Goal: Task Accomplishment & Management: Manage account settings

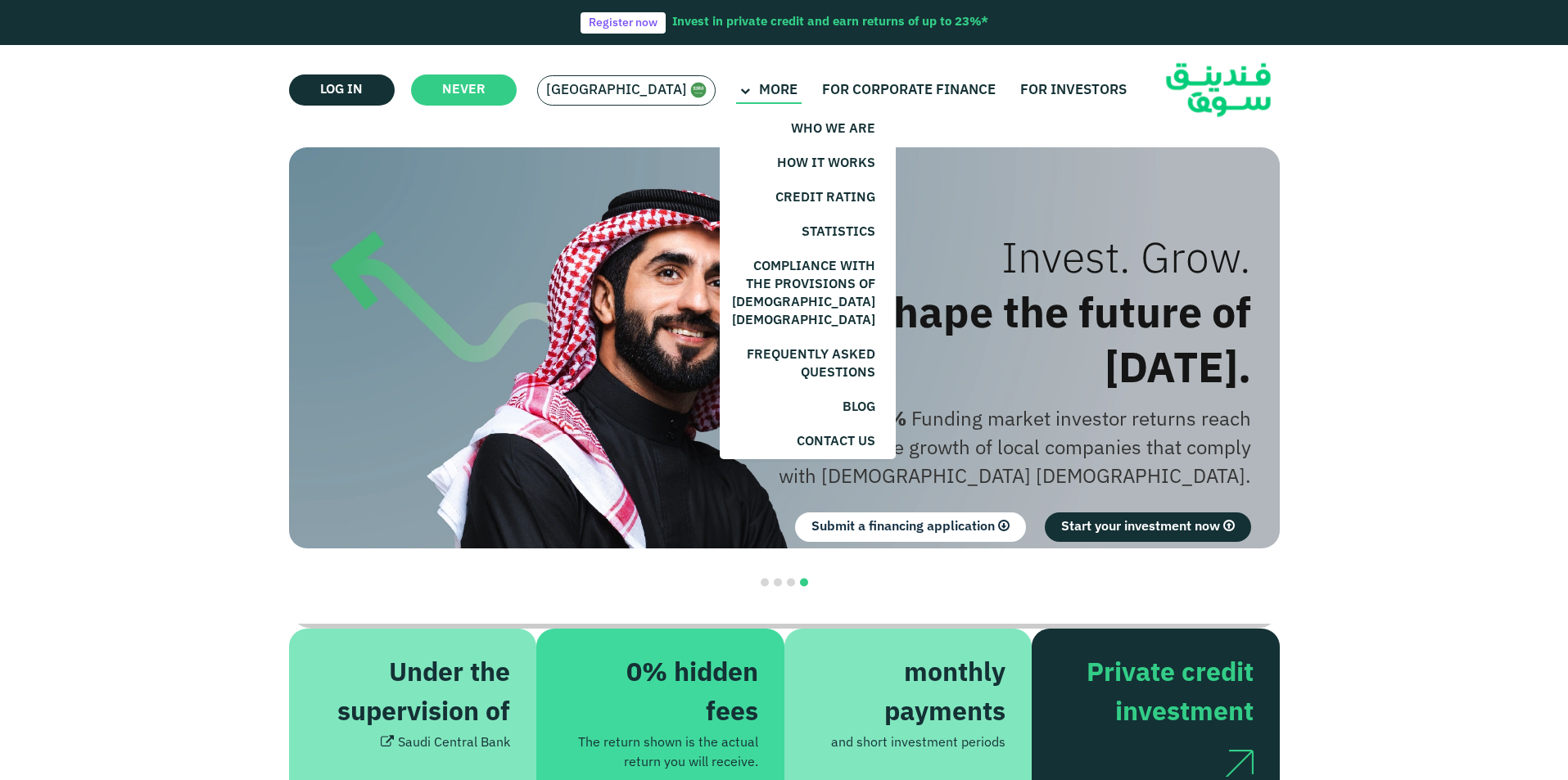
click at [740, 93] on icon at bounding box center [745, 92] width 9 height 9
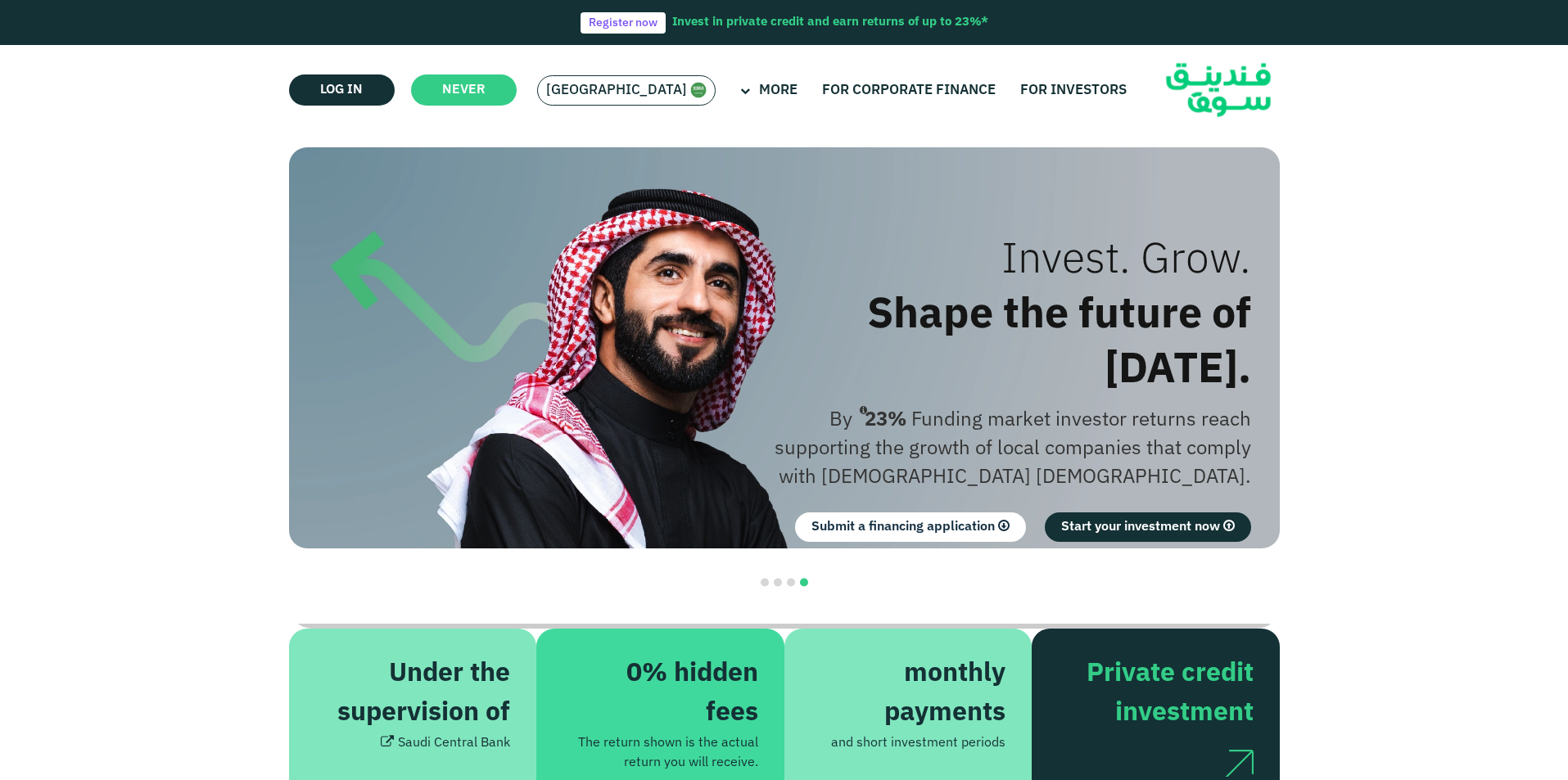
click at [690, 96] on img at bounding box center [697, 90] width 16 height 16
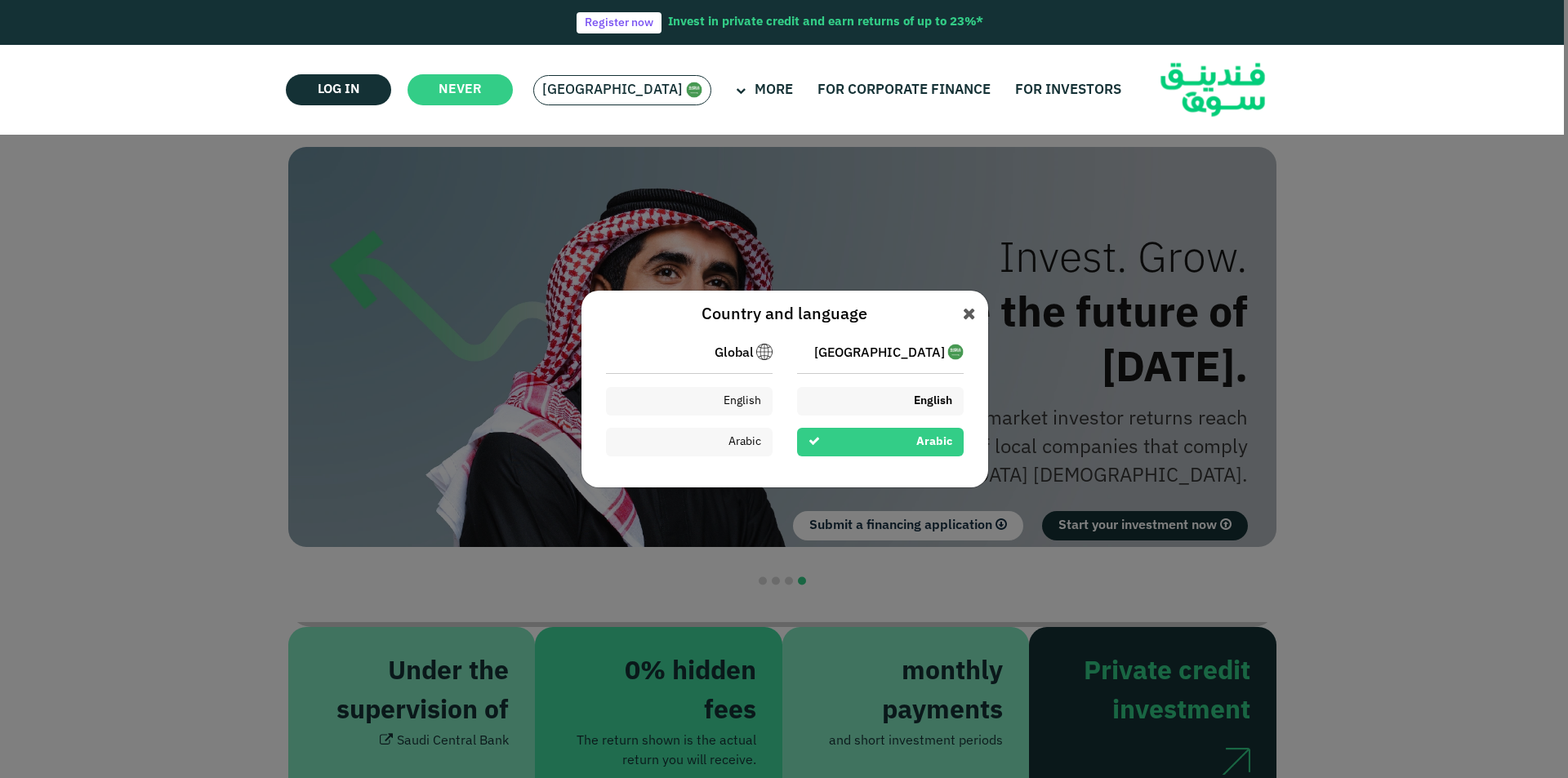
click at [907, 402] on div "English" at bounding box center [880, 401] width 166 height 28
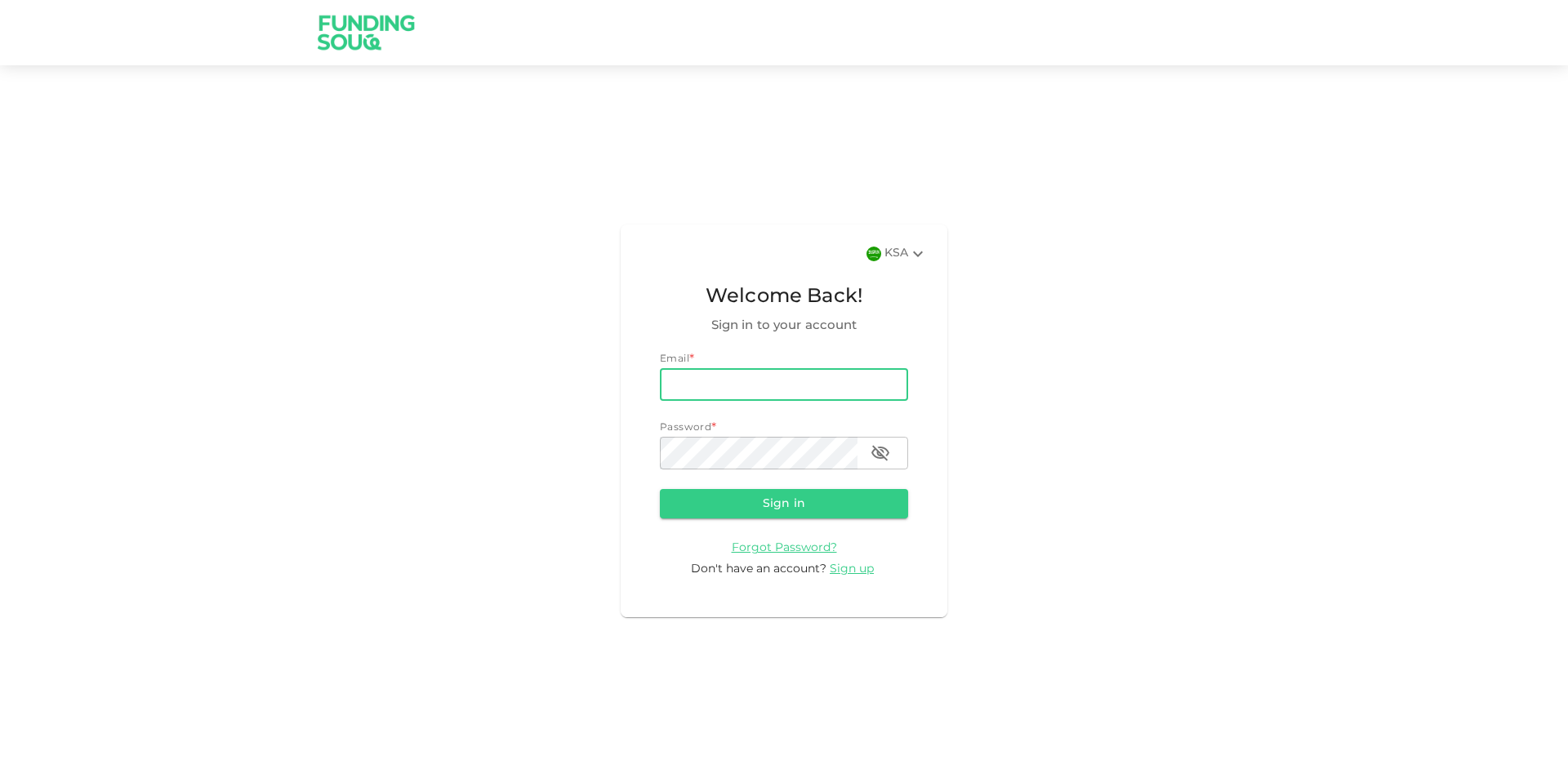
click at [717, 391] on input "email" at bounding box center [784, 384] width 248 height 33
type input "mdghouse021@gmail.com"
click at [660, 489] on button "Sign in" at bounding box center [784, 503] width 248 height 29
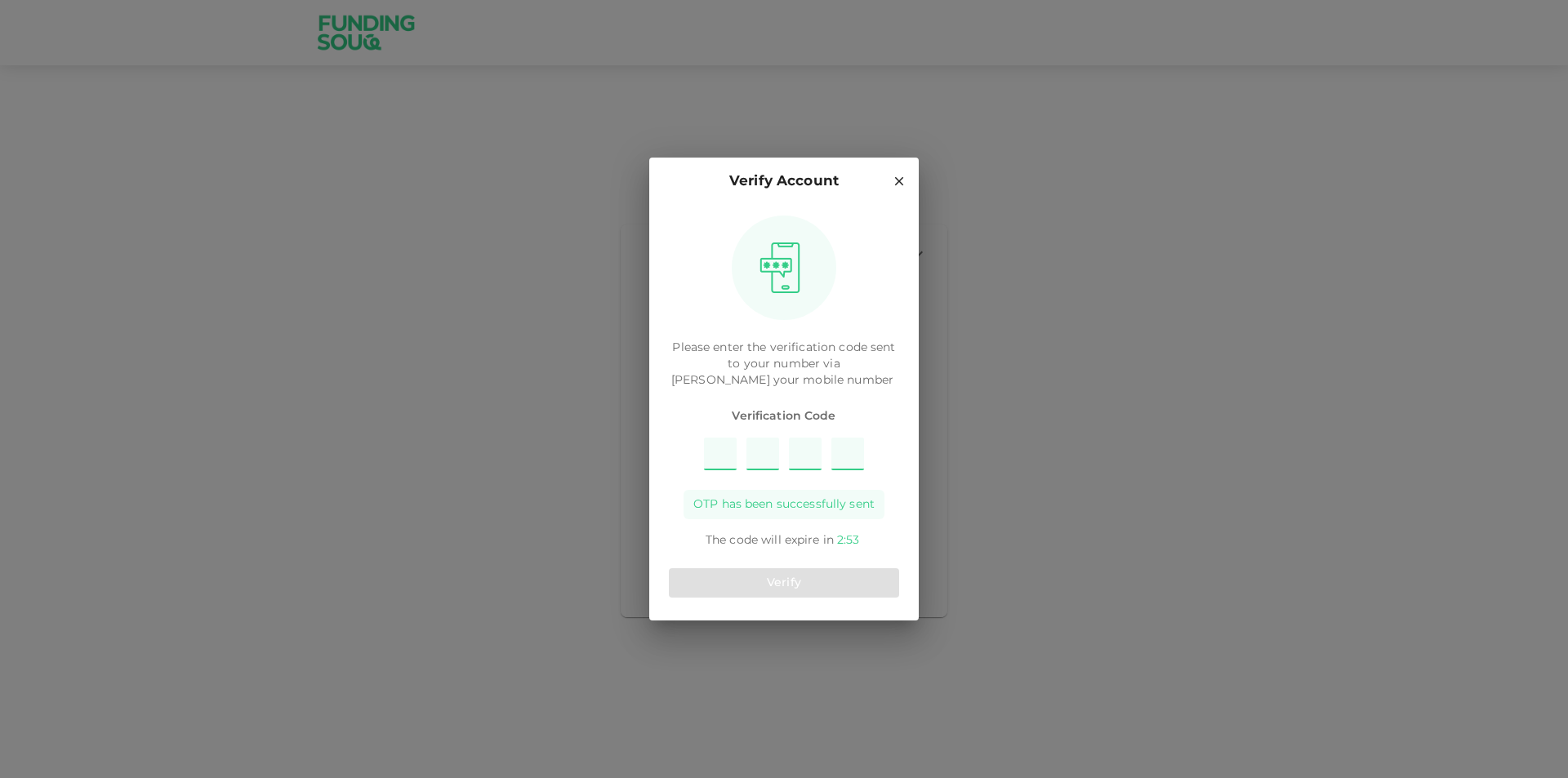
type input "5"
type input "8"
type input "3"
type input "2"
click at [797, 584] on button "Verify" at bounding box center [784, 583] width 230 height 29
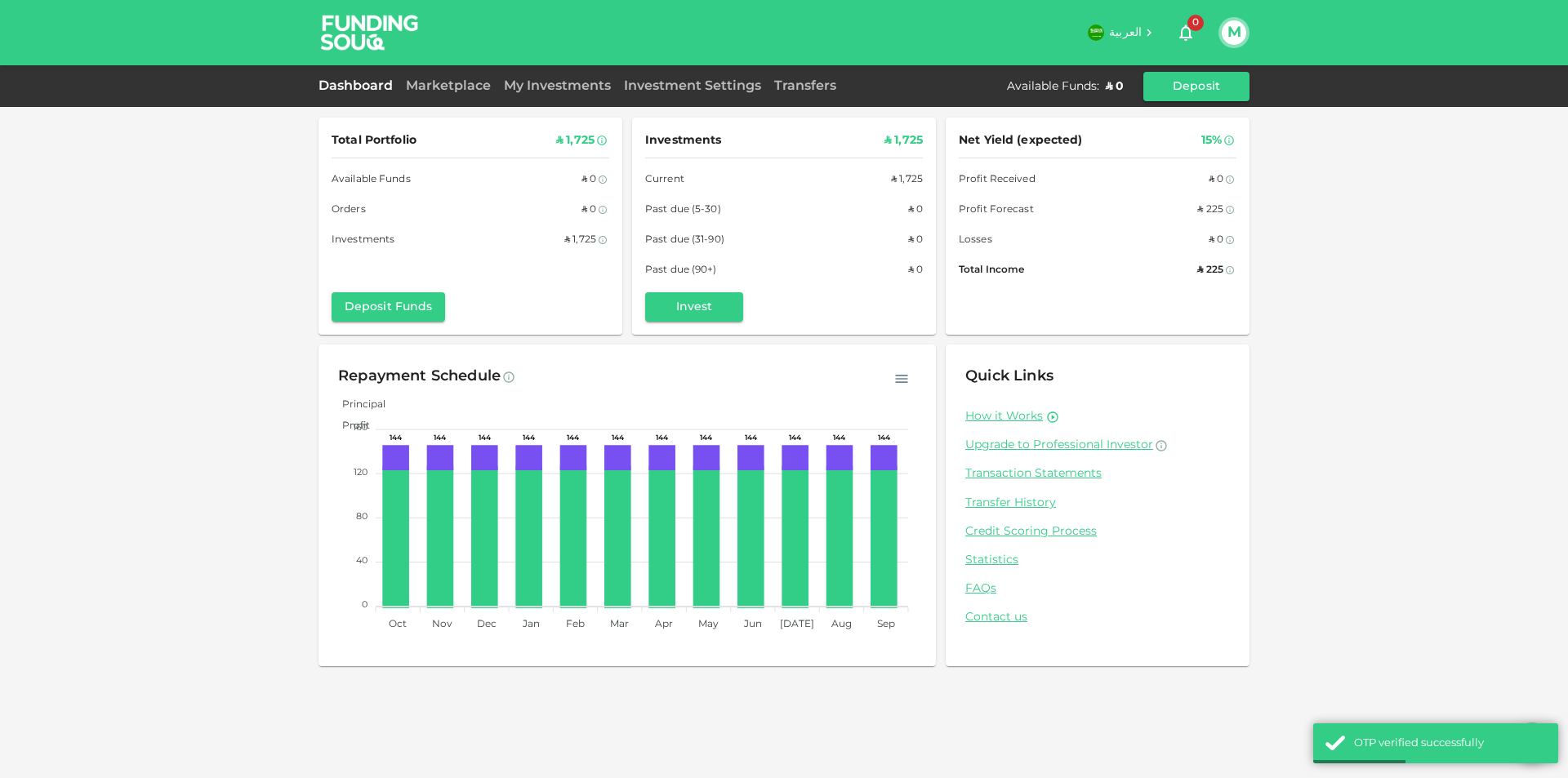
click at [448, 81] on div "Marketplace" at bounding box center [448, 86] width 98 height 20
click at [446, 88] on link "Marketplace" at bounding box center [448, 86] width 98 height 12
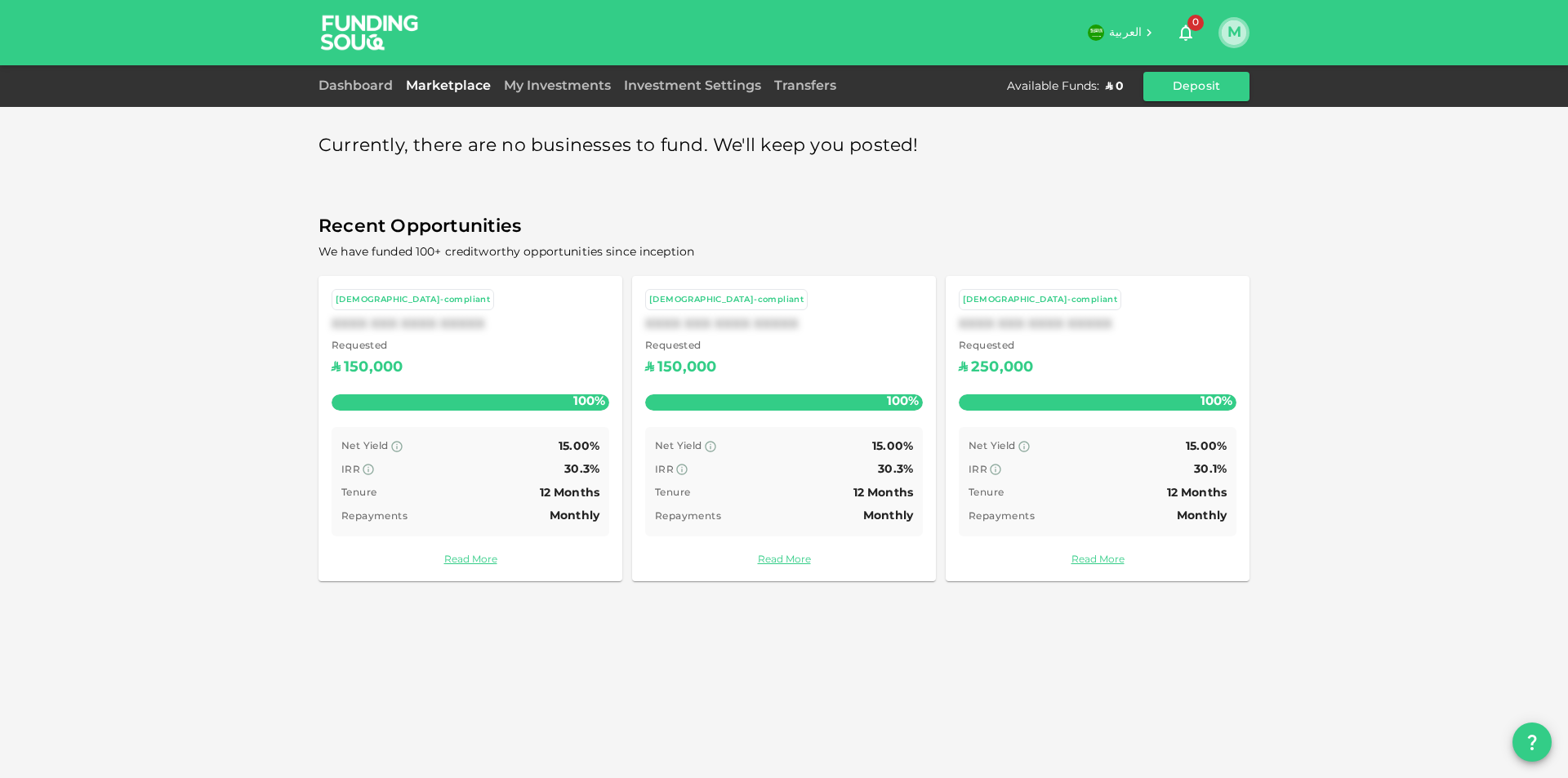
click at [1230, 27] on button "M" at bounding box center [1234, 33] width 25 height 25
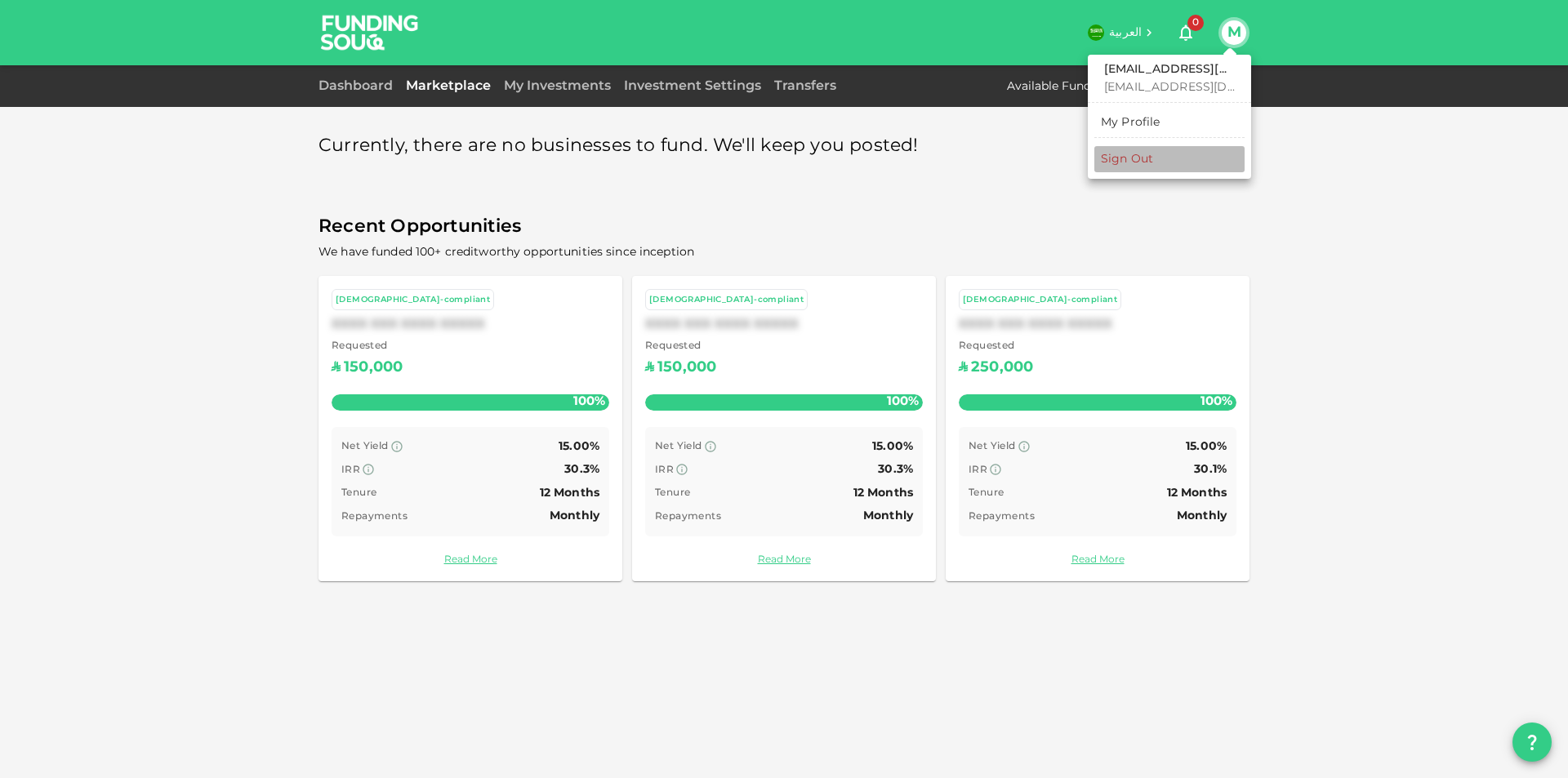
click at [1117, 160] on div "Sign Out" at bounding box center [1126, 159] width 52 height 16
